Goal: Information Seeking & Learning: Compare options

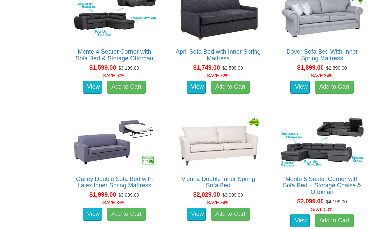
scroll to position [604, 0]
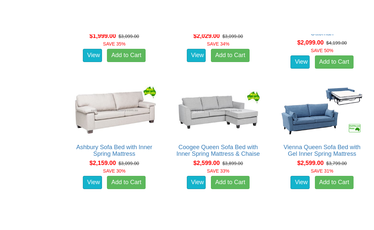
scroll to position [758, 0]
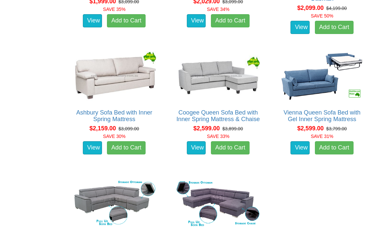
click at [112, 70] on img at bounding box center [114, 75] width 87 height 53
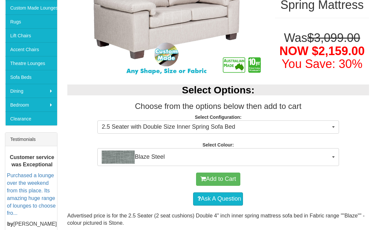
scroll to position [155, 0]
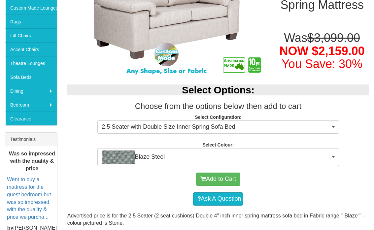
click at [118, 155] on img "button" at bounding box center [118, 156] width 33 height 13
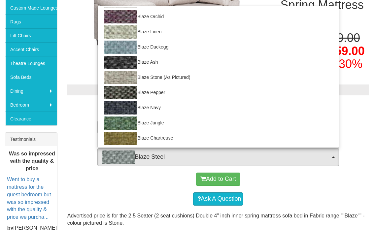
scroll to position [89, 0]
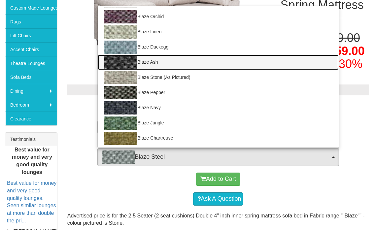
click at [123, 63] on img at bounding box center [120, 62] width 33 height 13
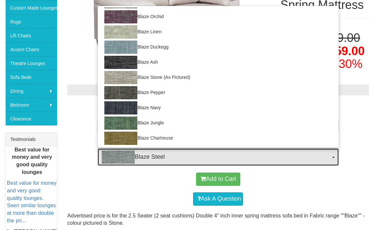
select select "441"
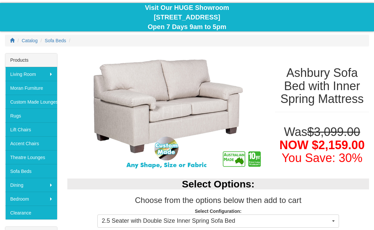
scroll to position [61, 0]
click at [160, 102] on img at bounding box center [165, 112] width 197 height 119
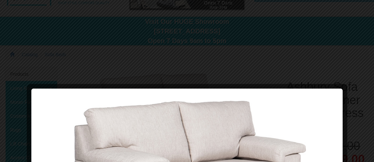
scroll to position [0, 0]
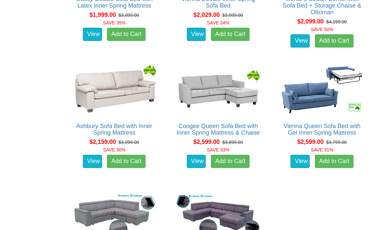
scroll to position [765, 0]
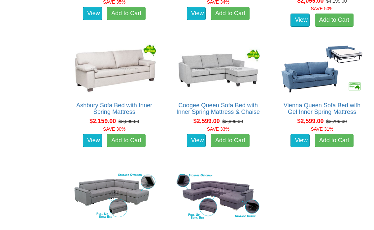
click at [89, 137] on link "View" at bounding box center [92, 140] width 19 height 13
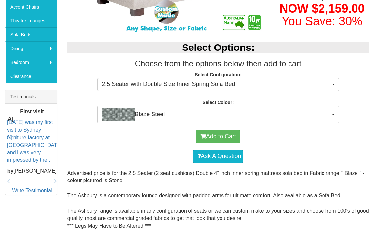
scroll to position [198, 0]
click at [328, 87] on span "2.5 Seater with Double Size Inner Spring Sofa Bed" at bounding box center [216, 84] width 228 height 9
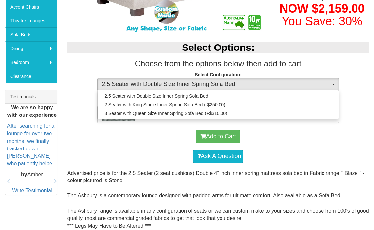
click at [78, 148] on div at bounding box center [187, 115] width 374 height 230
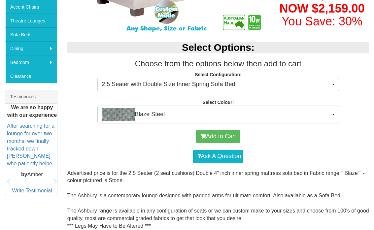
click at [330, 109] on button "Blaze Steel" at bounding box center [217, 115] width 241 height 18
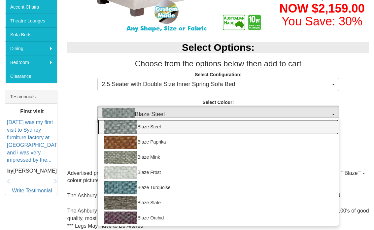
scroll to position [0, 0]
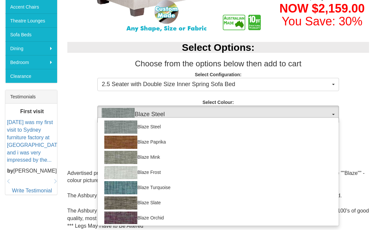
click at [80, 67] on div at bounding box center [187, 115] width 374 height 230
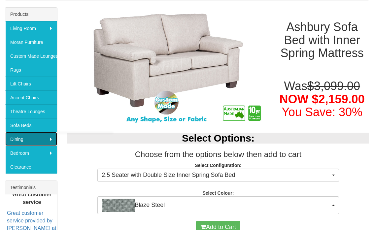
scroll to position [107, 0]
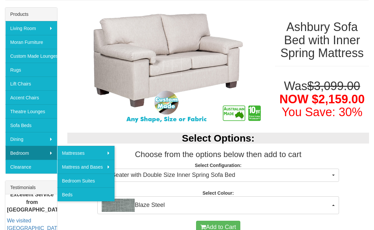
click at [80, 161] on link "Bedroom Suites" at bounding box center [85, 180] width 57 height 14
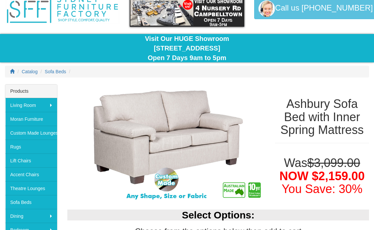
scroll to position [32, 0]
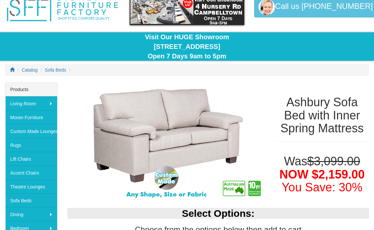
click at [26, 116] on link "Moran Furniture" at bounding box center [31, 117] width 52 height 14
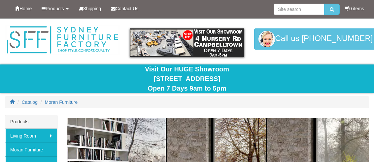
click at [64, 10] on span "Products" at bounding box center [54, 8] width 18 height 5
